Goal: Find contact information: Find contact information

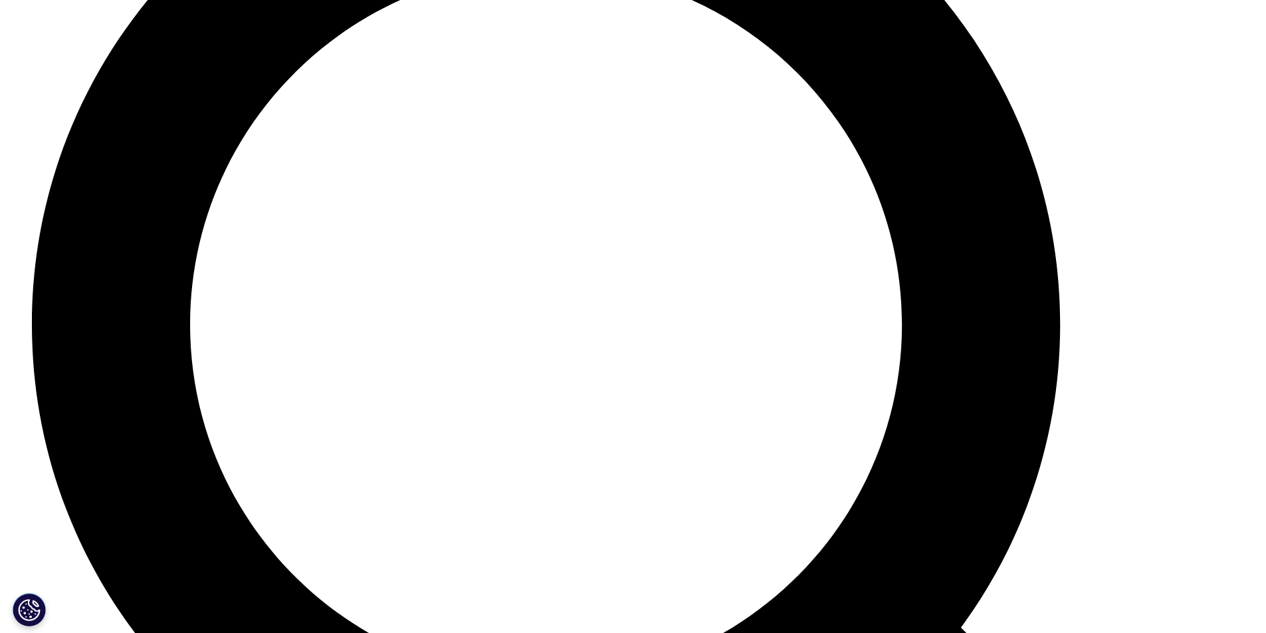
scroll to position [3674, 0]
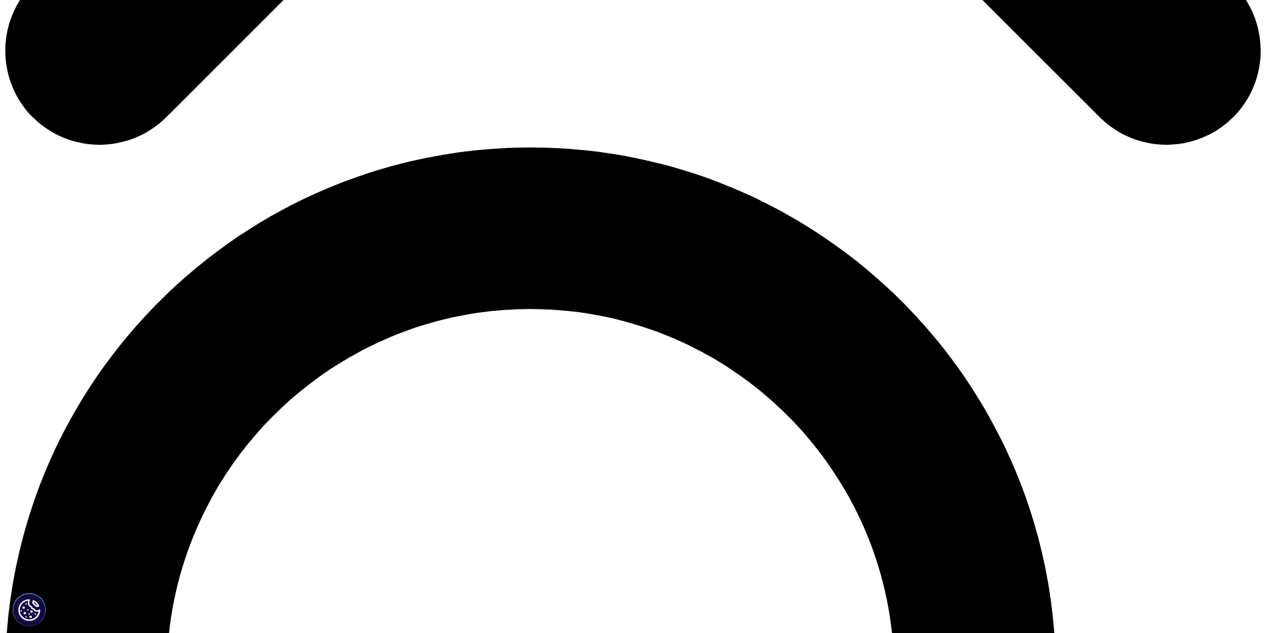
scroll to position [1721, 0]
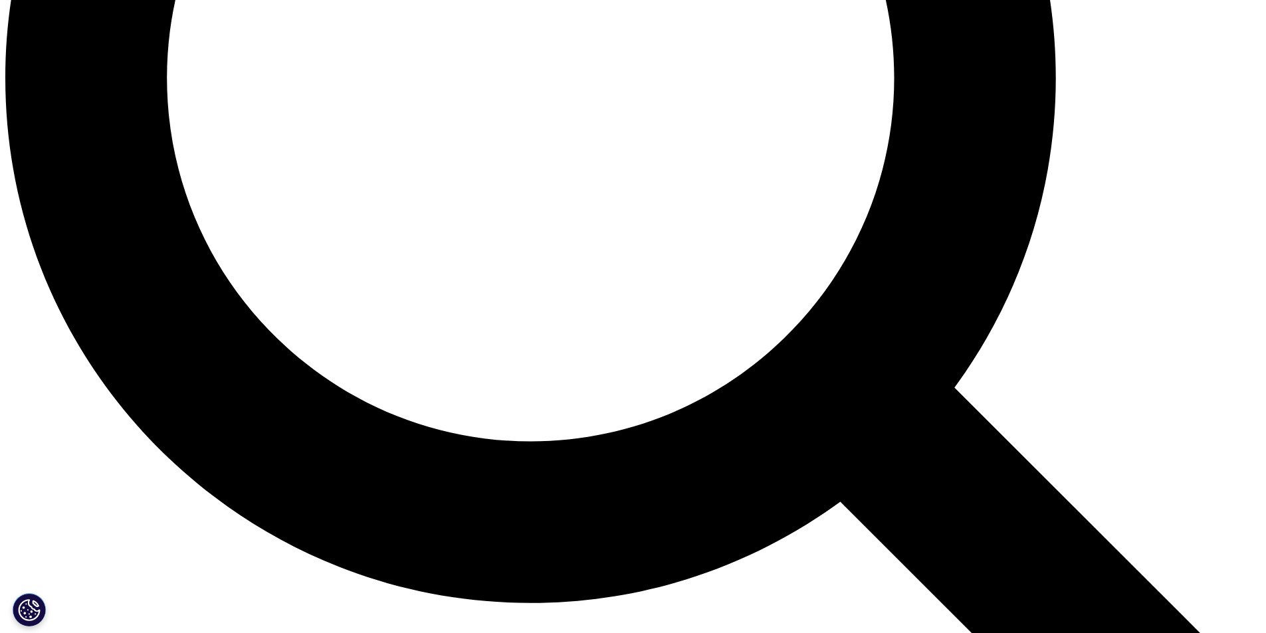
scroll to position [1721, 0]
